Goal: Task Accomplishment & Management: Use online tool/utility

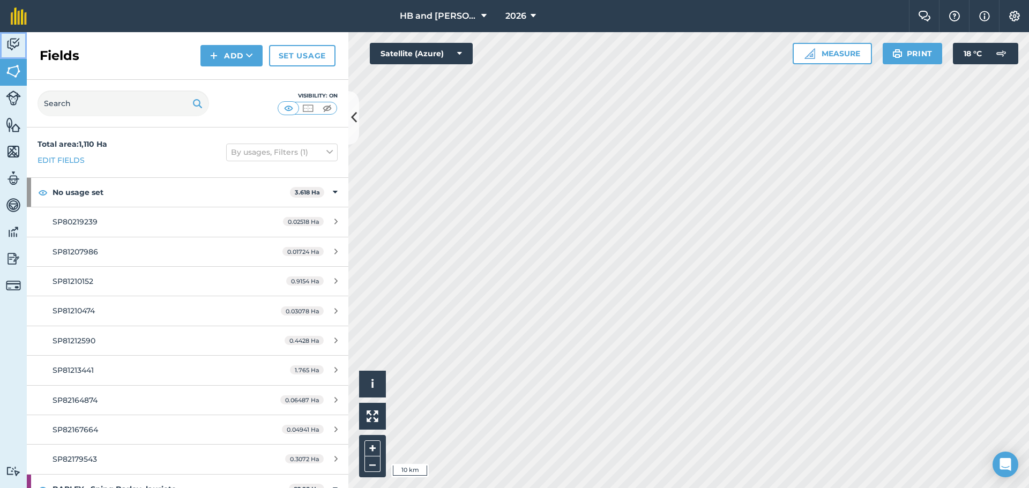
click at [17, 42] on img at bounding box center [13, 44] width 15 height 16
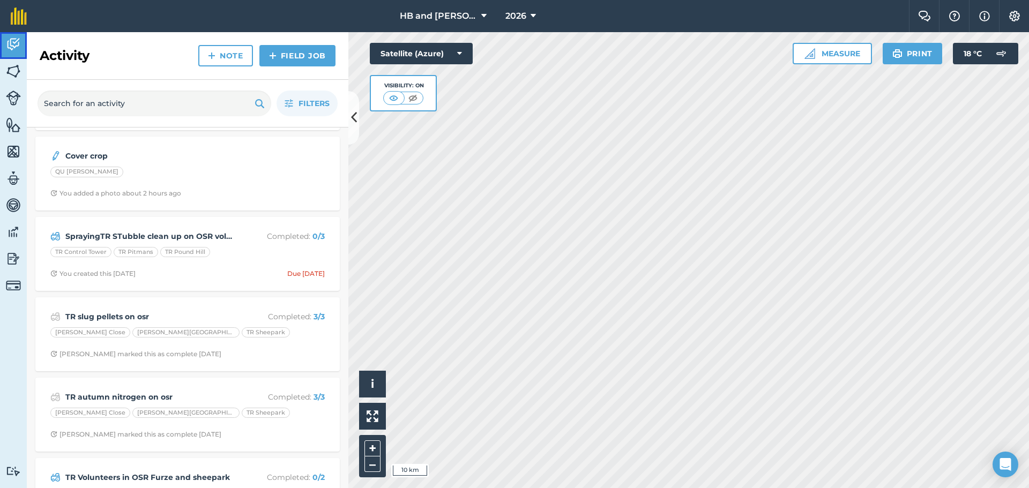
scroll to position [482, 0]
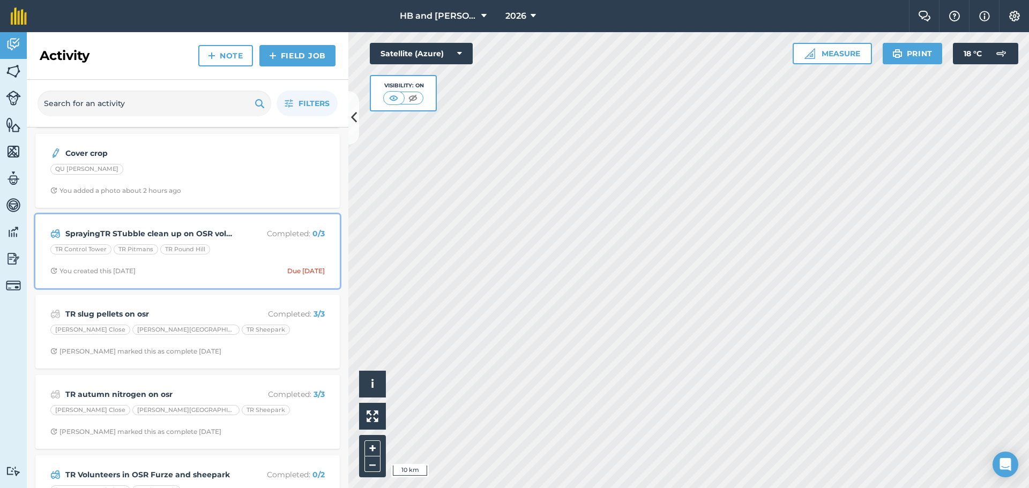
click at [238, 257] on div "TR Control Tower TR Pitmans [GEOGRAPHIC_DATA]" at bounding box center [187, 251] width 274 height 14
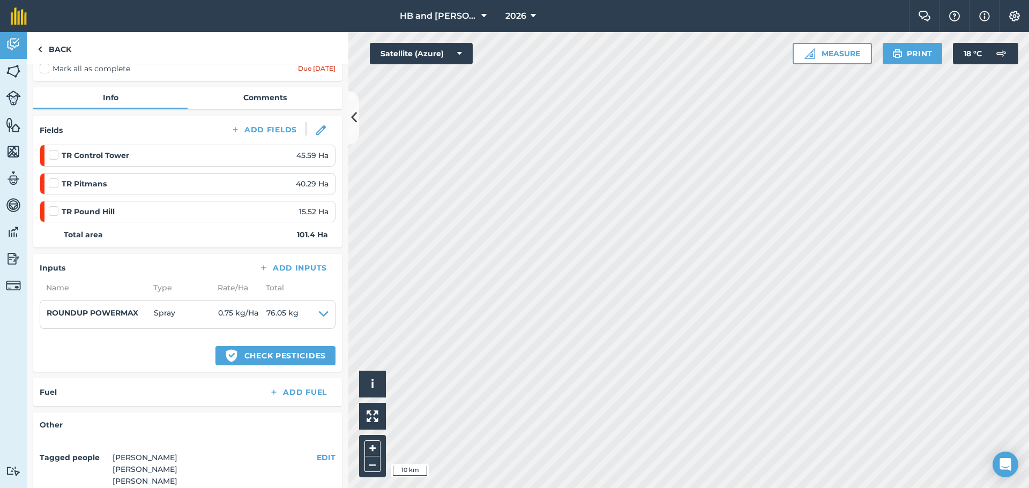
scroll to position [107, 0]
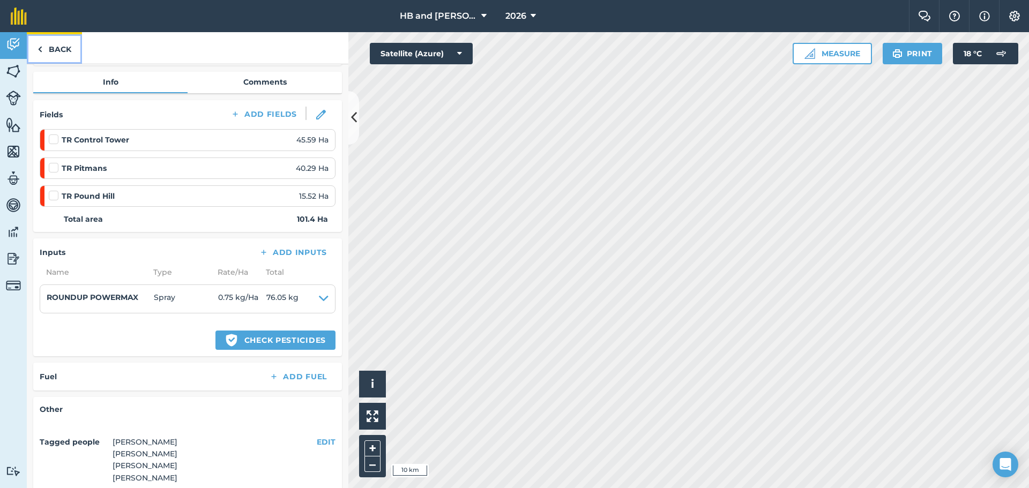
click at [53, 55] on link "Back" at bounding box center [54, 48] width 55 height 32
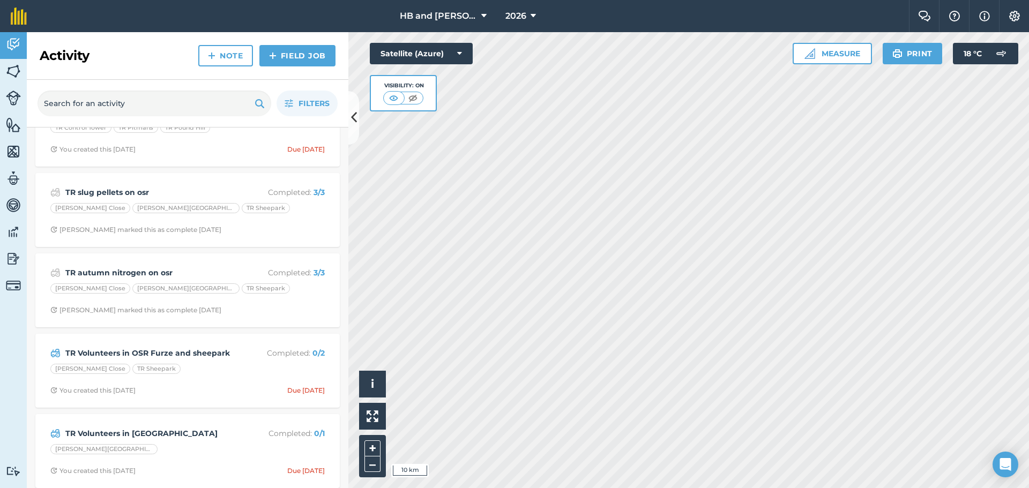
scroll to position [643, 0]
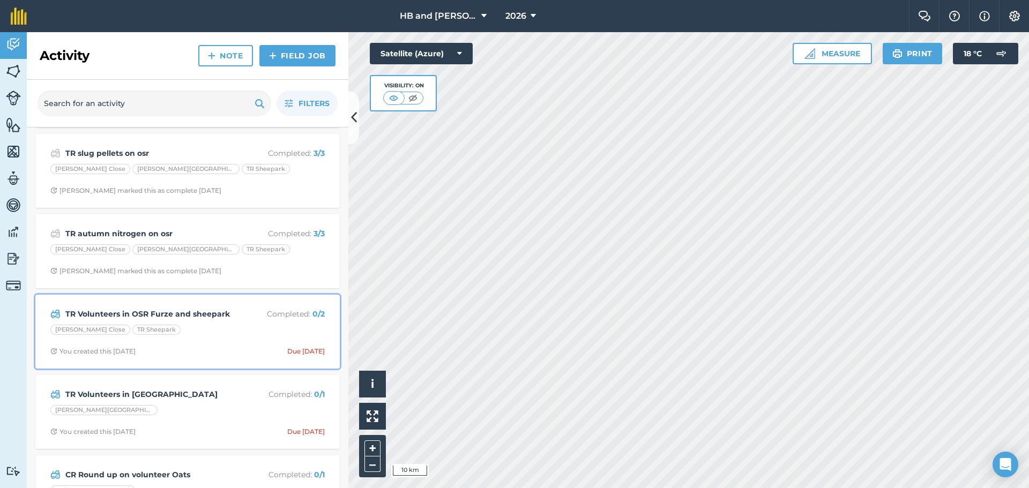
click at [224, 332] on div "[PERSON_NAME] Close TR Sheepark" at bounding box center [187, 332] width 274 height 14
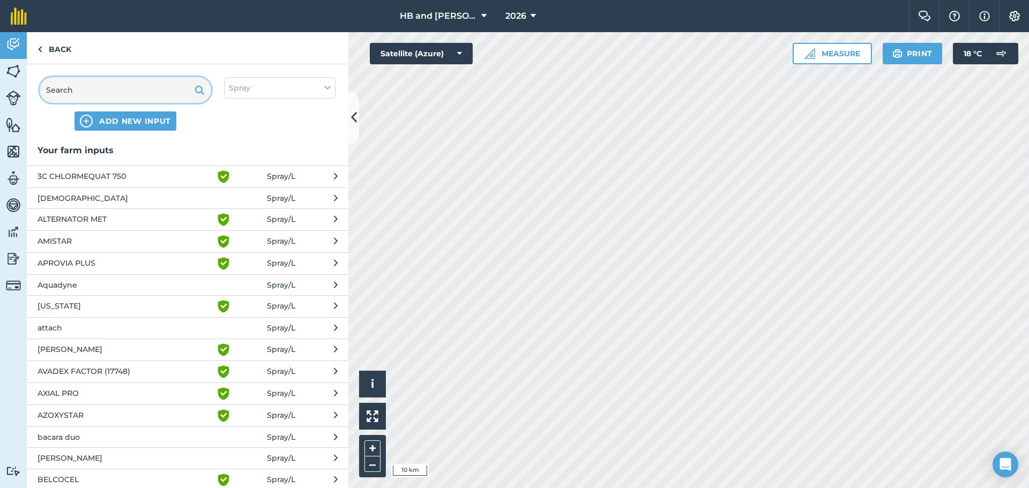
click at [136, 81] on input "text" at bounding box center [126, 90] width 172 height 26
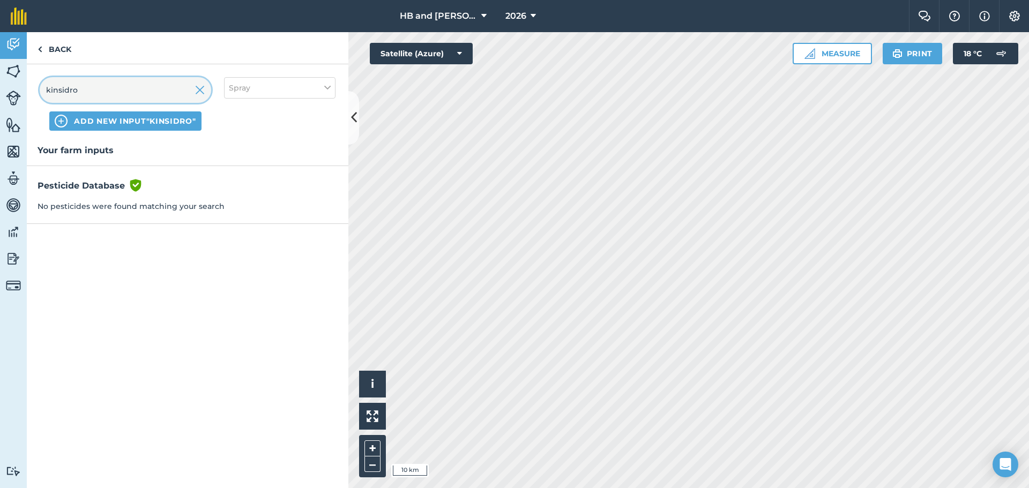
type input "kinsidro"
click at [99, 117] on span "ADD NEW INPUT "kinsidro"" at bounding box center [135, 121] width 122 height 11
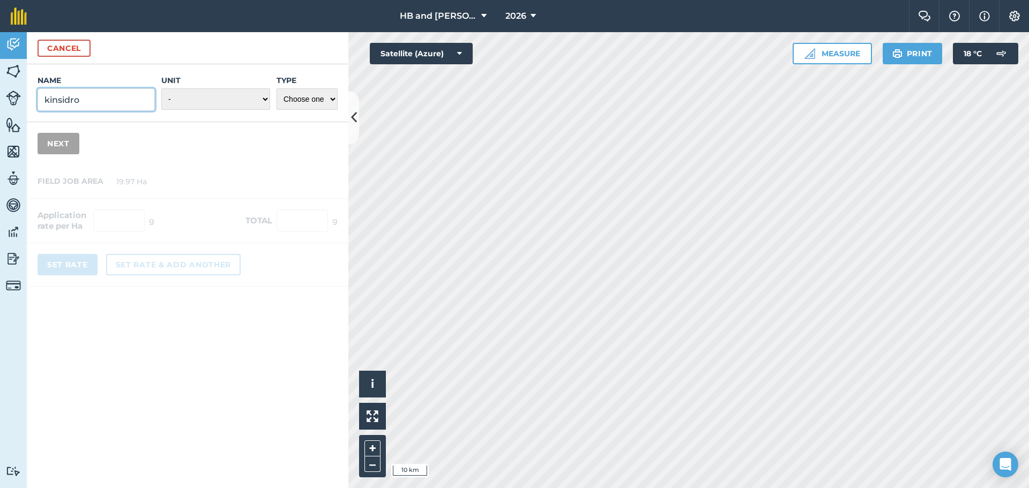
click at [114, 101] on input "kinsidro" at bounding box center [96, 99] width 117 height 23
type input "kinsidro Grow +"
click at [250, 100] on select "- Grams/g Kilograms/kg Metric tonnes/t Millilitres/ml Litres/L Ounces/oz Pounds…" at bounding box center [215, 98] width 109 height 21
select select "GRAMS"
click at [161, 88] on select "- Grams/g Kilograms/kg Metric tonnes/t Millilitres/ml Litres/L Ounces/oz Pounds…" at bounding box center [215, 98] width 109 height 21
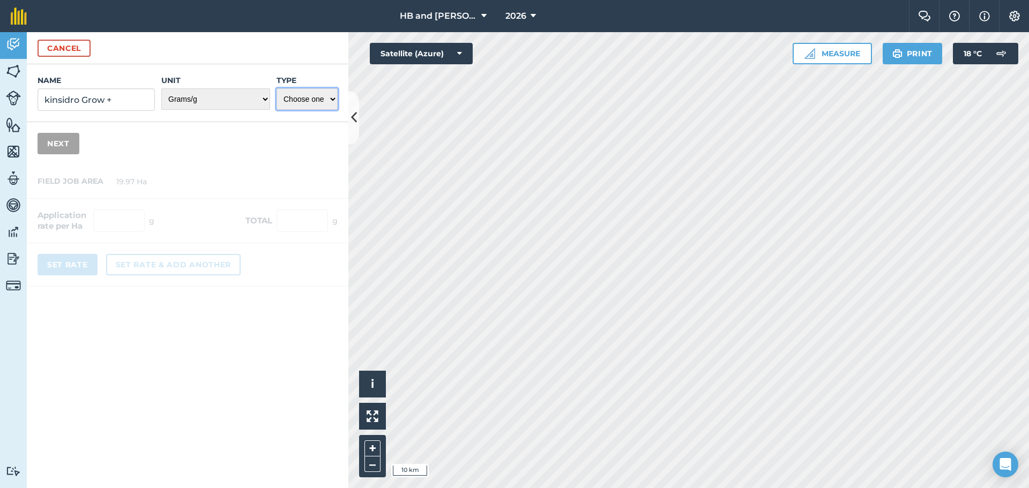
click at [299, 103] on select "Choose one Fertilizer Seed Spray Fuel Other" at bounding box center [307, 98] width 61 height 21
click at [277, 88] on select "Choose one Fertilizer Seed Spray Fuel Other" at bounding box center [307, 98] width 61 height 21
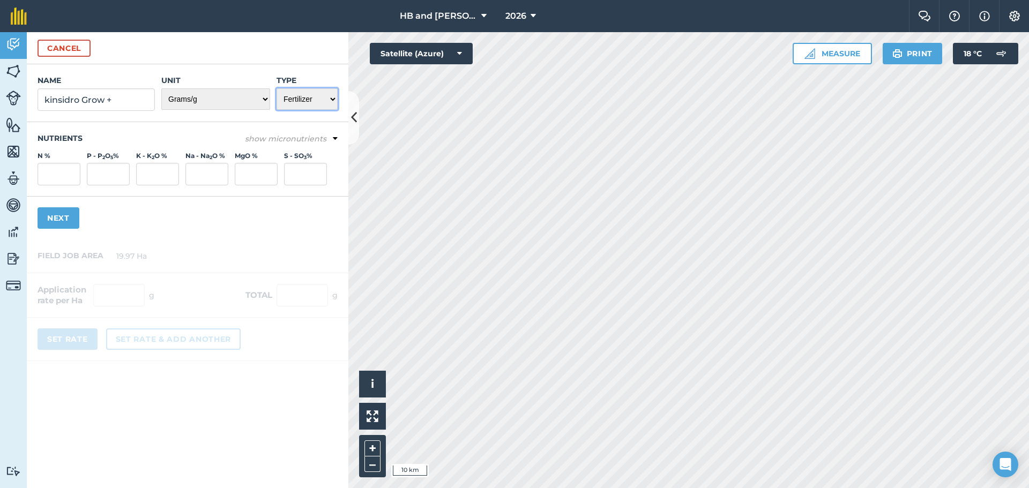
click at [301, 103] on select "Choose one Fertilizer Seed Spray Fuel Other" at bounding box center [307, 98] width 61 height 21
select select "SPRAY"
click at [277, 88] on select "Choose one Fertilizer Seed Spray Fuel Other" at bounding box center [307, 98] width 61 height 21
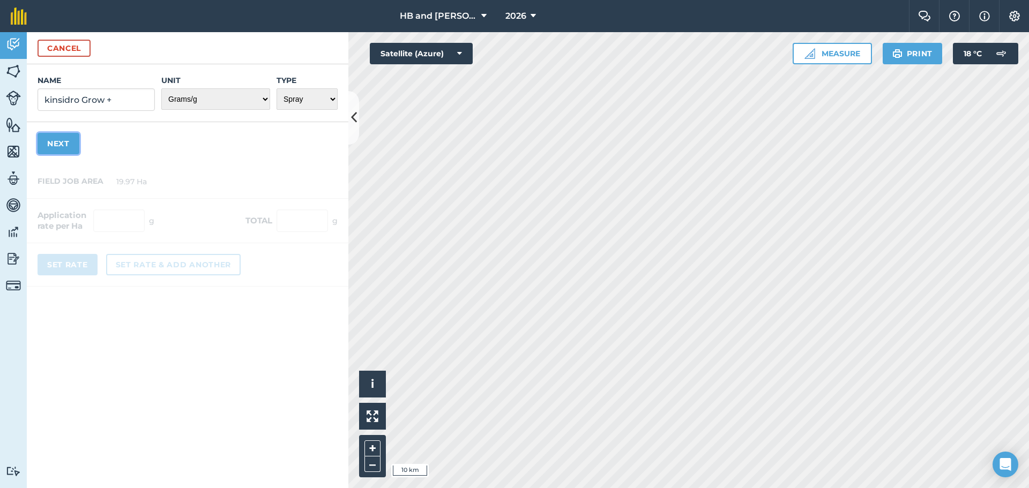
click at [66, 142] on button "Next" at bounding box center [59, 143] width 42 height 21
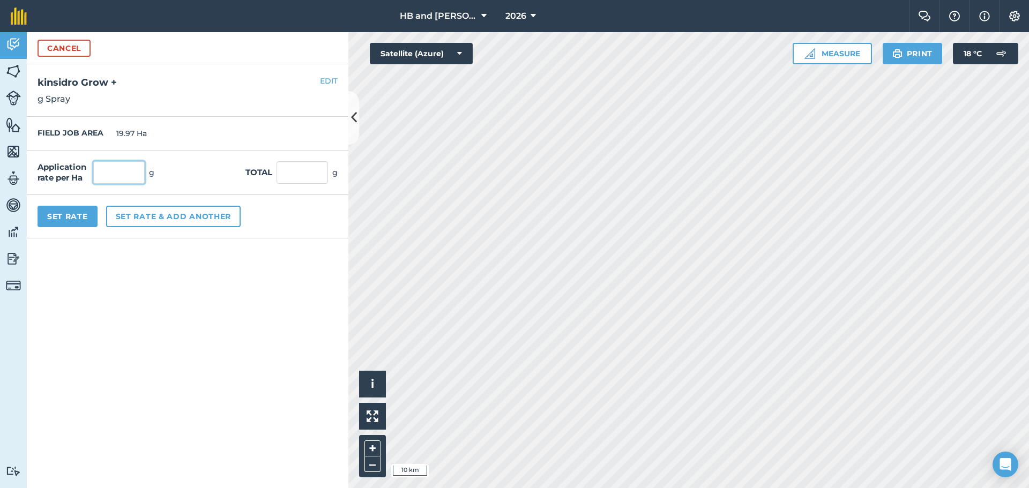
click at [131, 177] on input "text" at bounding box center [118, 172] width 51 height 23
type input "150"
type input "2,995.5"
click at [129, 218] on button "Set rate & add another" at bounding box center [173, 216] width 135 height 21
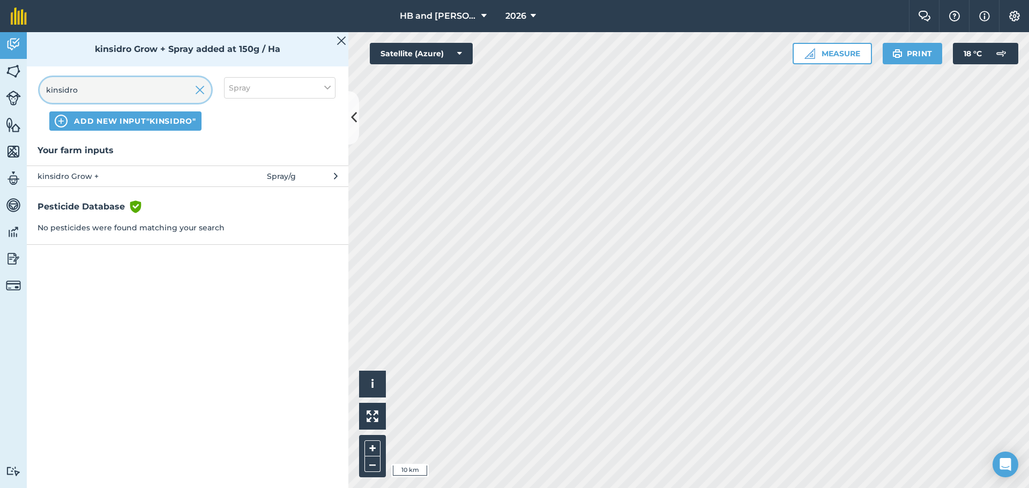
drag, startPoint x: 87, startPoint y: 87, endPoint x: 23, endPoint y: 78, distance: 65.0
click at [23, 78] on div "Activity Fields Livestock Features Maps Team Vehicles Data Reporting Billing Tu…" at bounding box center [514, 260] width 1029 height 456
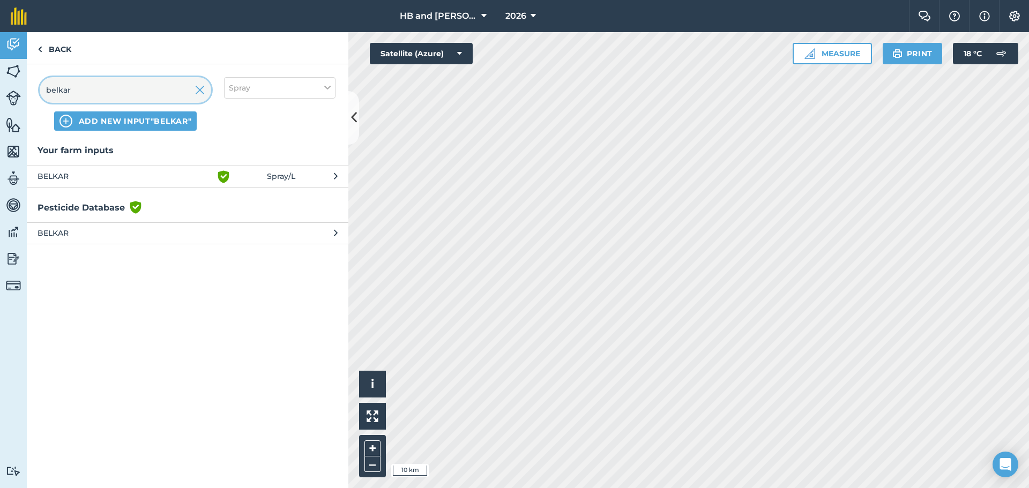
type input "belkar"
click at [73, 176] on span "BELKAR" at bounding box center [125, 176] width 175 height 13
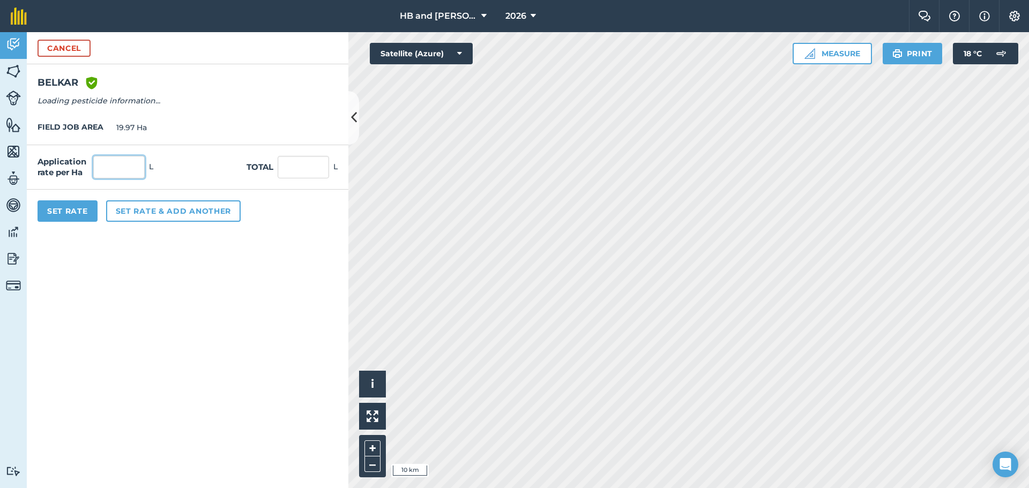
click at [116, 164] on input "text" at bounding box center [118, 167] width 51 height 23
type input "0.25"
type input "4.993"
click at [80, 210] on button "Set Rate" at bounding box center [68, 210] width 60 height 21
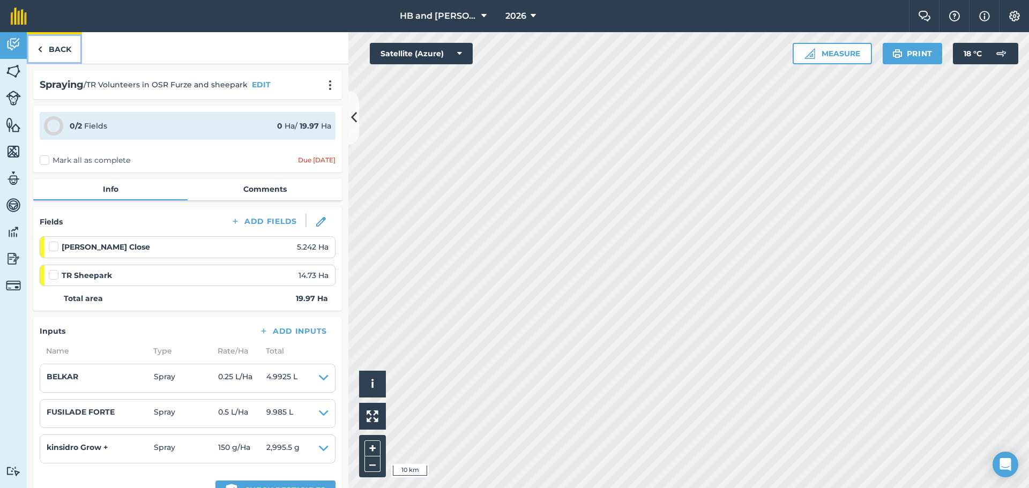
click at [56, 46] on link "Back" at bounding box center [54, 48] width 55 height 32
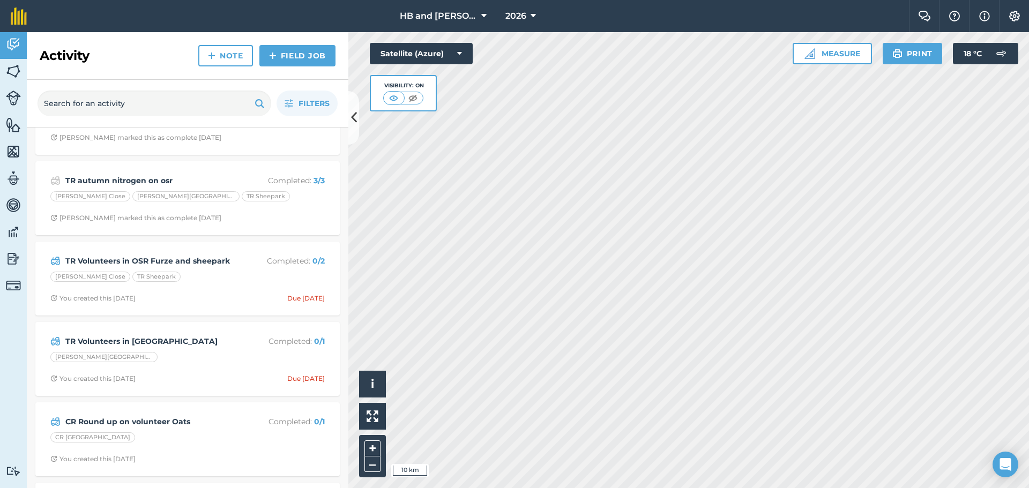
scroll to position [697, 0]
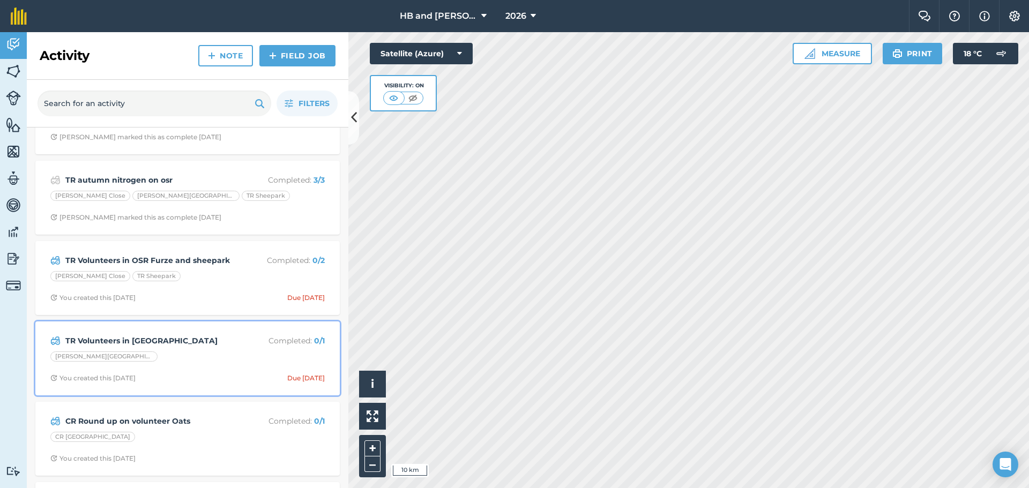
click at [229, 366] on div "TR Volunteers in [GEOGRAPHIC_DATA] Completed : 0 / 1 [PERSON_NAME][GEOGRAPHIC_D…" at bounding box center [188, 358] width 292 height 61
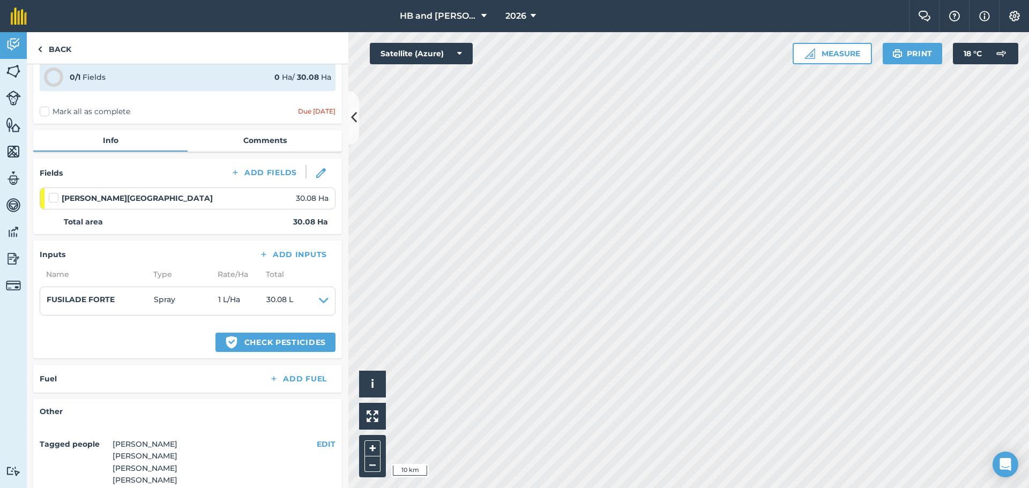
scroll to position [107, 0]
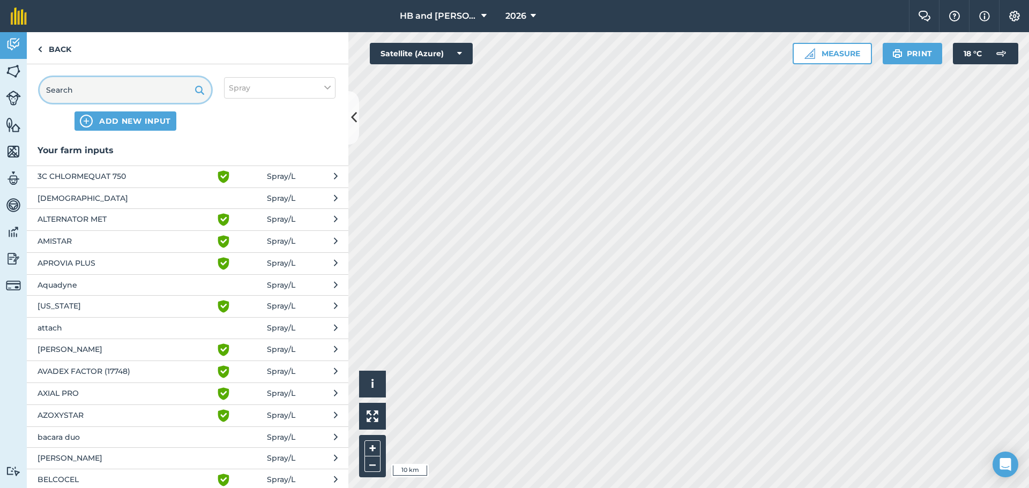
click at [88, 86] on input "text" at bounding box center [126, 90] width 172 height 26
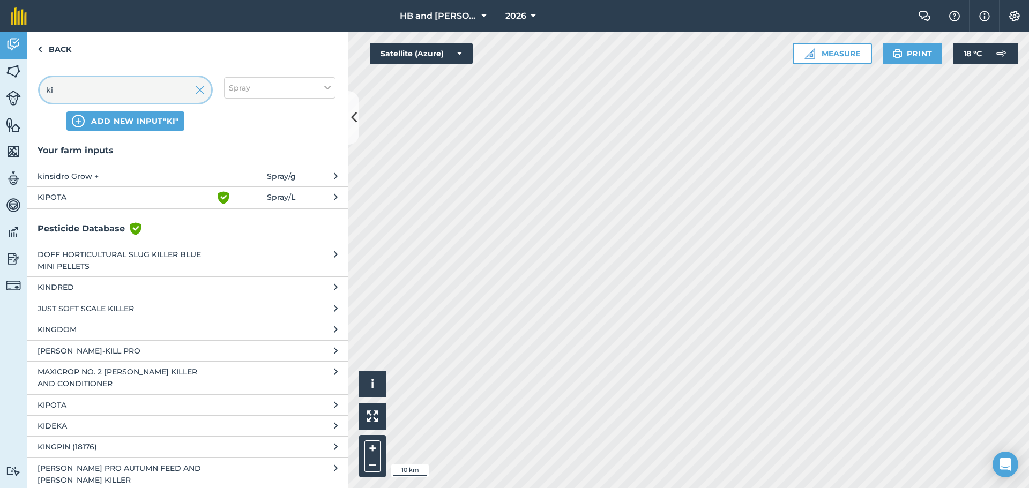
type input "ki"
click at [77, 178] on span "kinsidro Grow +" at bounding box center [125, 176] width 175 height 12
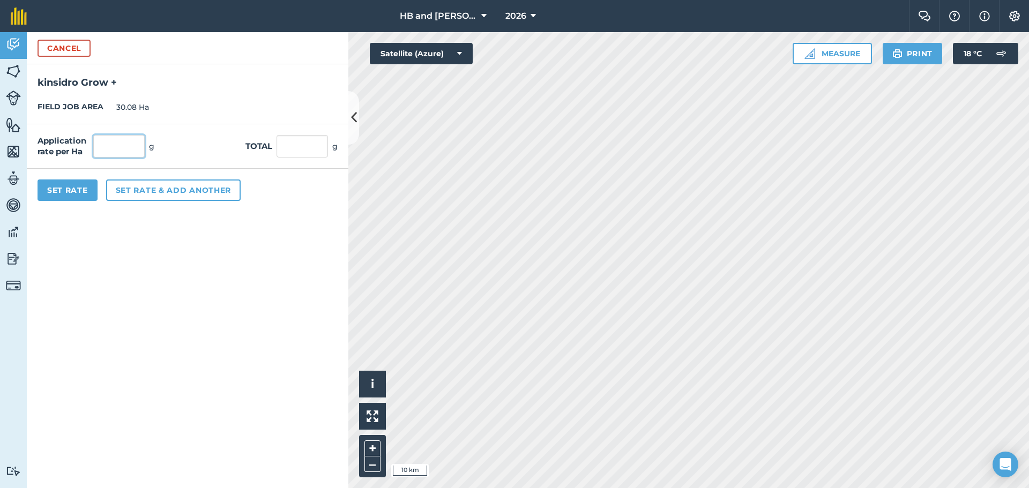
click at [108, 148] on input "text" at bounding box center [118, 146] width 51 height 23
type input "150"
type input "4,512"
click at [66, 189] on button "Set Rate" at bounding box center [68, 190] width 60 height 21
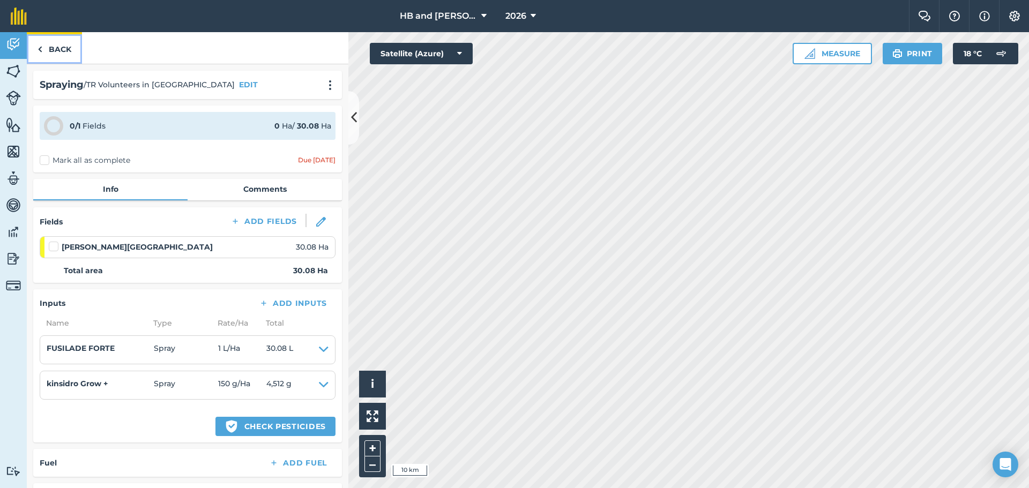
click at [63, 50] on link "Back" at bounding box center [54, 48] width 55 height 32
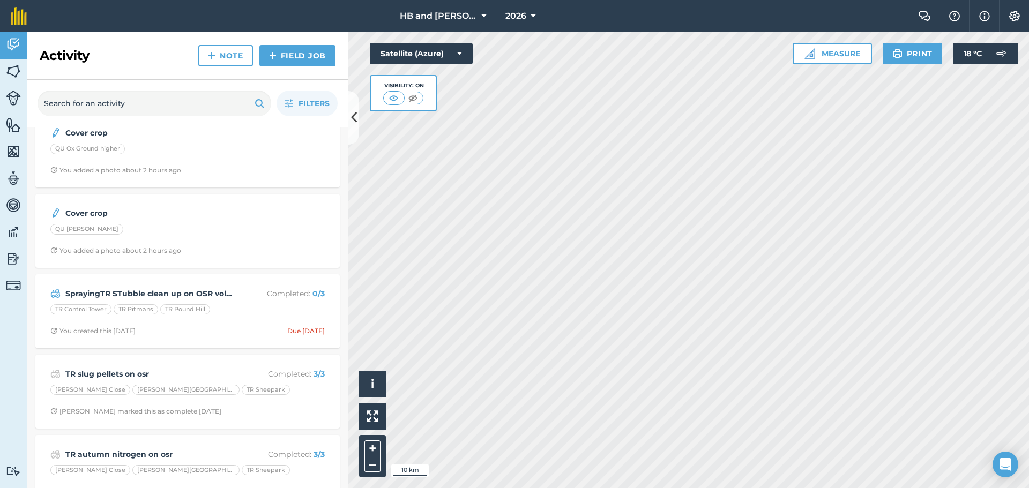
scroll to position [429, 0]
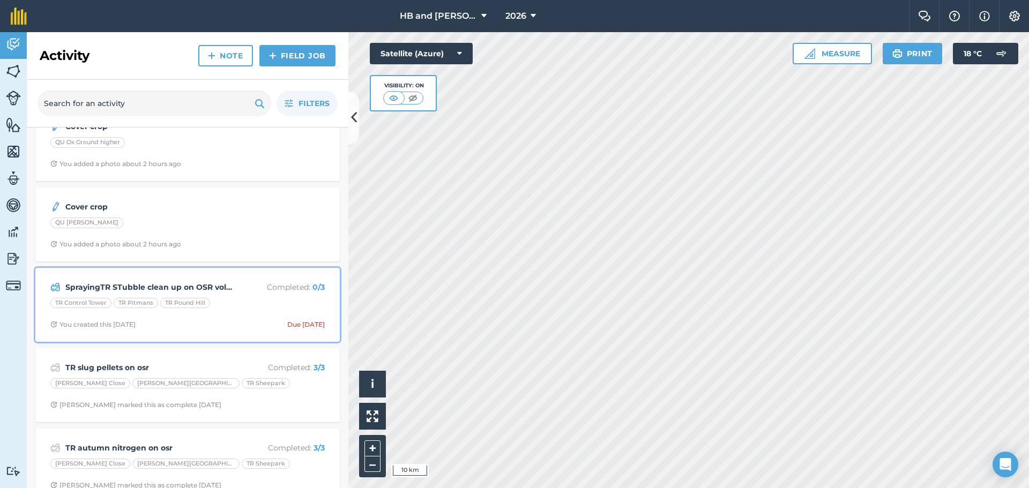
click at [234, 325] on span "You created this [DATE] Due [DATE]" at bounding box center [187, 324] width 274 height 9
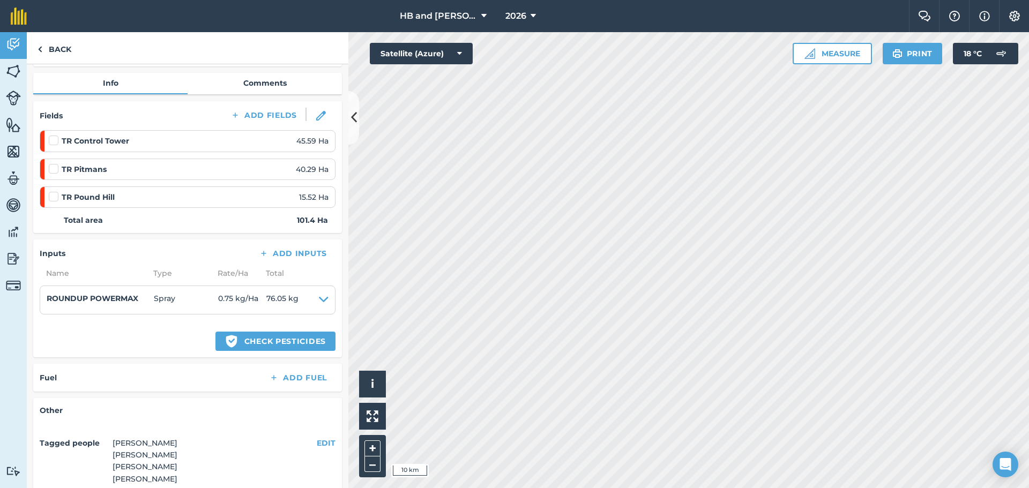
scroll to position [107, 0]
click at [58, 57] on link "Back" at bounding box center [54, 48] width 55 height 32
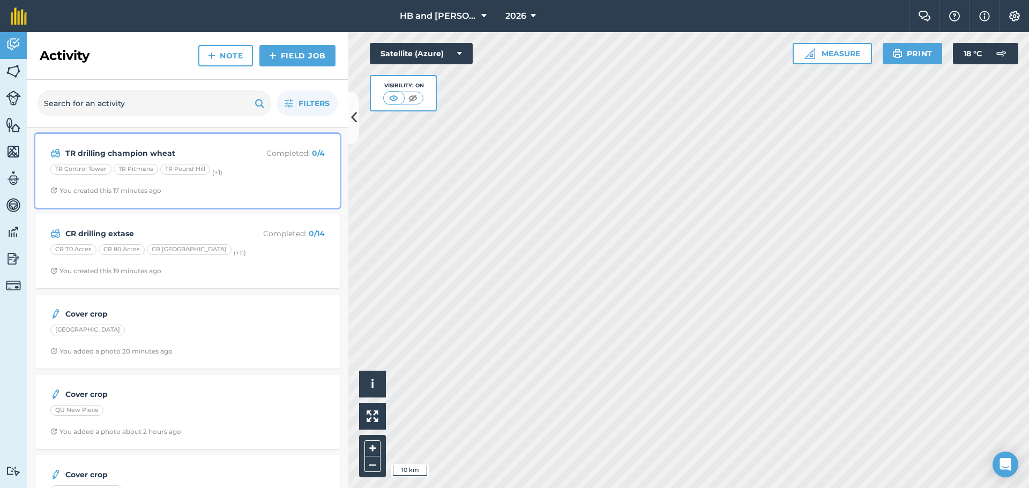
click at [240, 192] on span "You created this 17 minutes ago" at bounding box center [187, 191] width 274 height 9
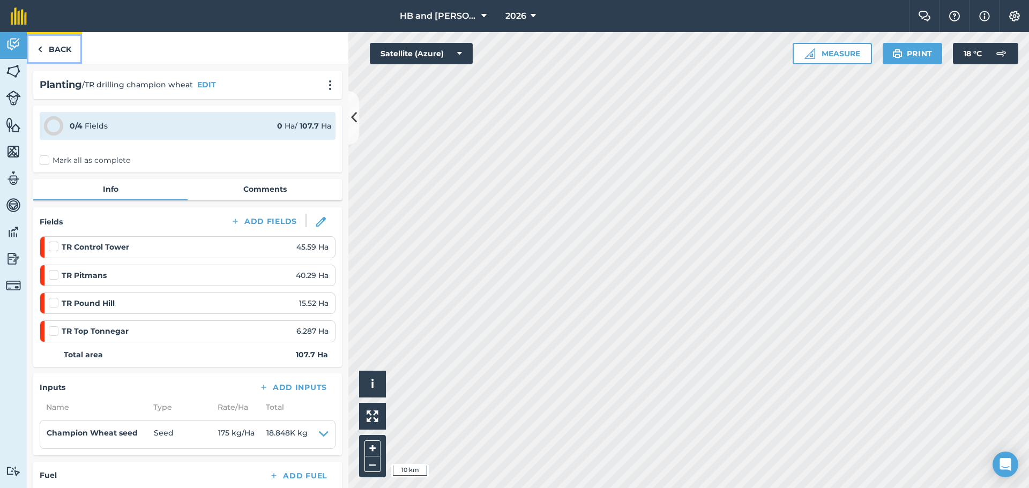
click at [62, 54] on link "Back" at bounding box center [54, 48] width 55 height 32
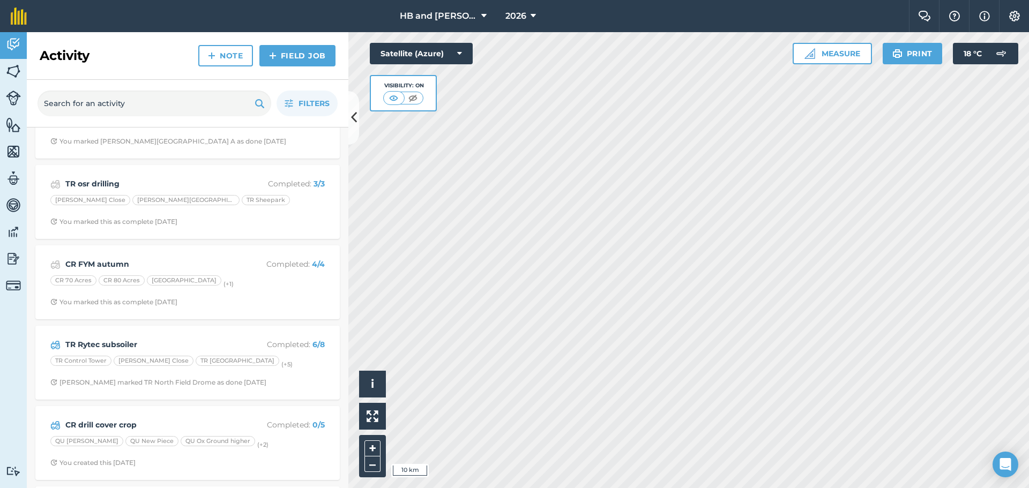
scroll to position [1822, 0]
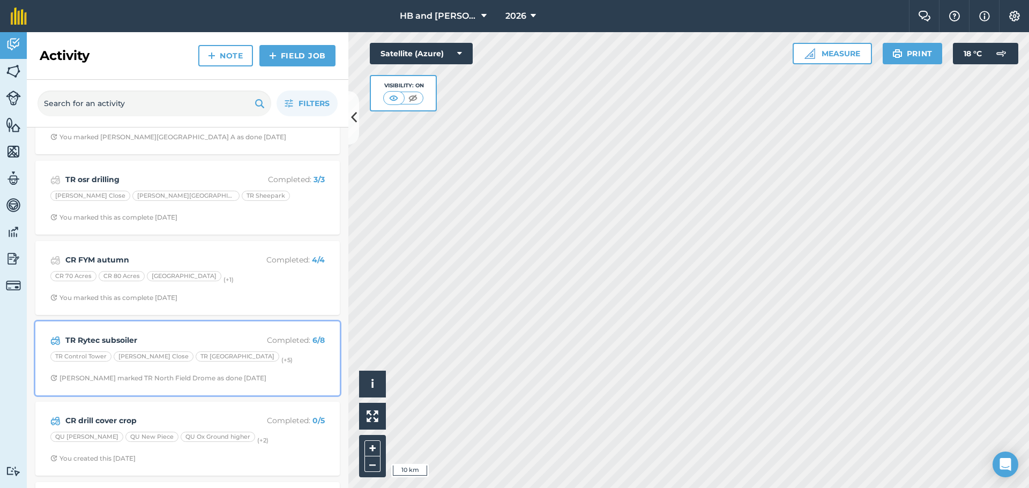
click at [281, 370] on div "TR Rytec subsoiler Completed : 6 / 8 TR Control Tower [PERSON_NAME] Close [GEOG…" at bounding box center [188, 358] width 292 height 61
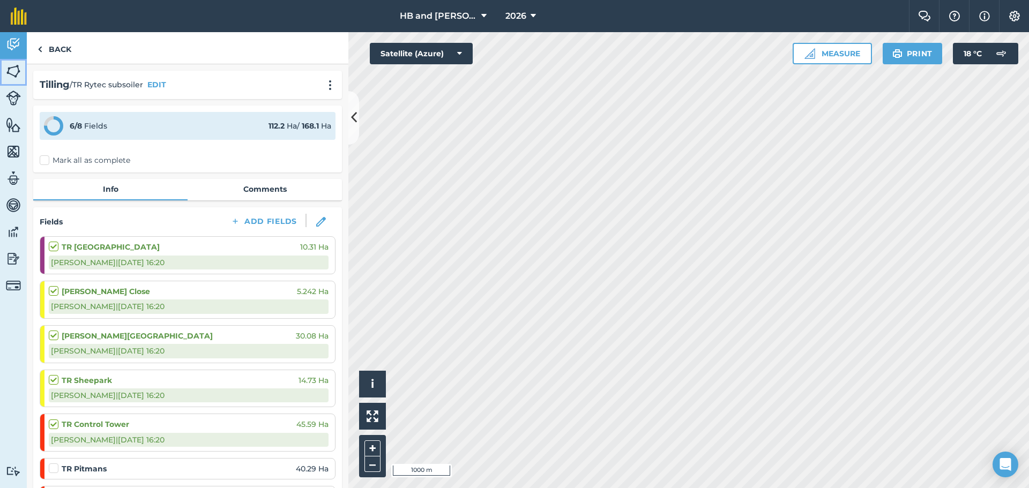
click at [18, 74] on img at bounding box center [13, 71] width 15 height 16
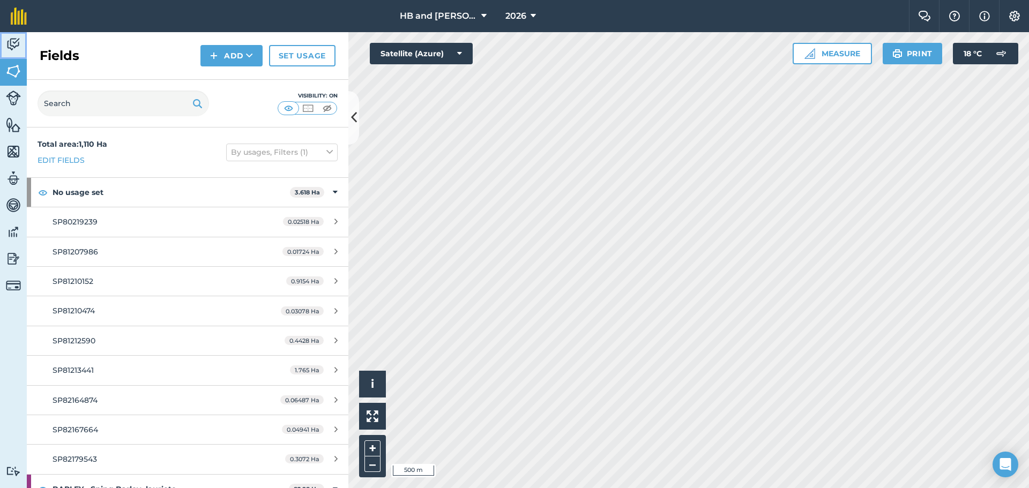
click at [15, 42] on img at bounding box center [13, 44] width 15 height 16
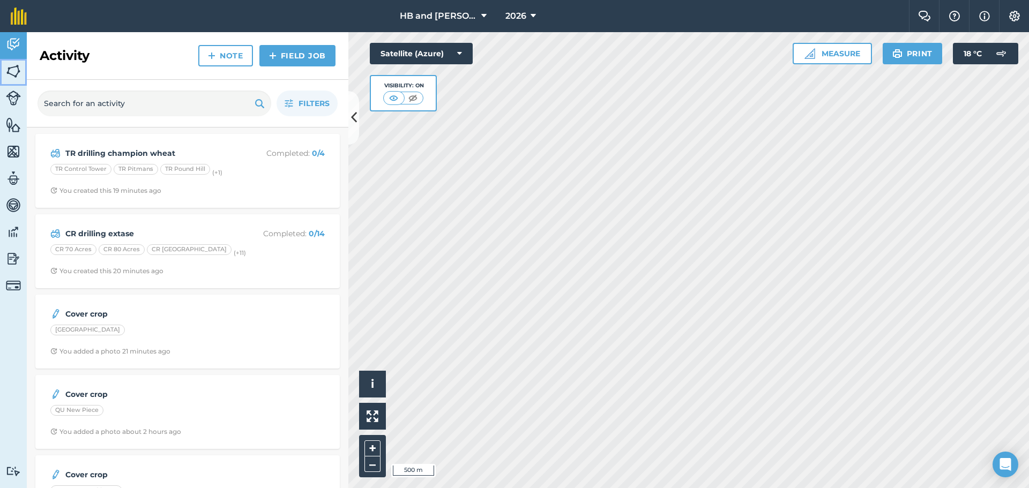
click at [14, 68] on img at bounding box center [13, 71] width 15 height 16
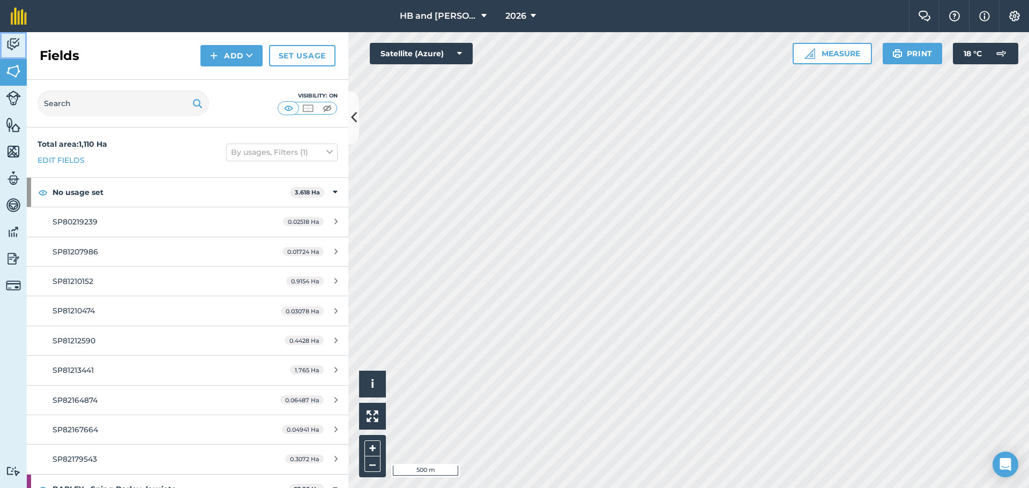
click at [15, 48] on img at bounding box center [13, 44] width 15 height 16
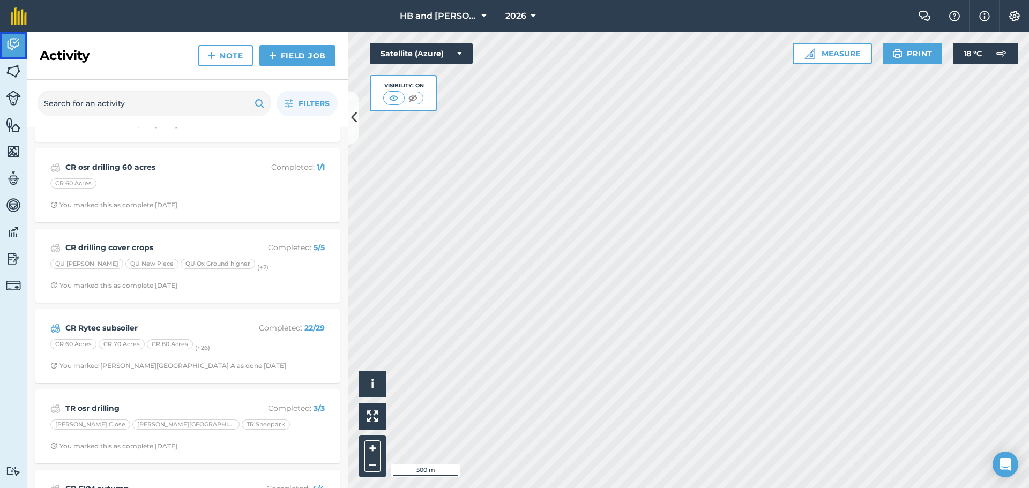
scroll to position [1715, 0]
